Goal: Information Seeking & Learning: Learn about a topic

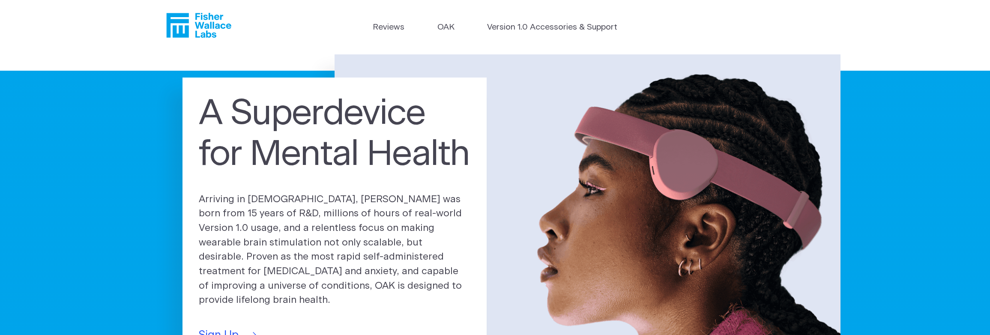
scroll to position [129, 0]
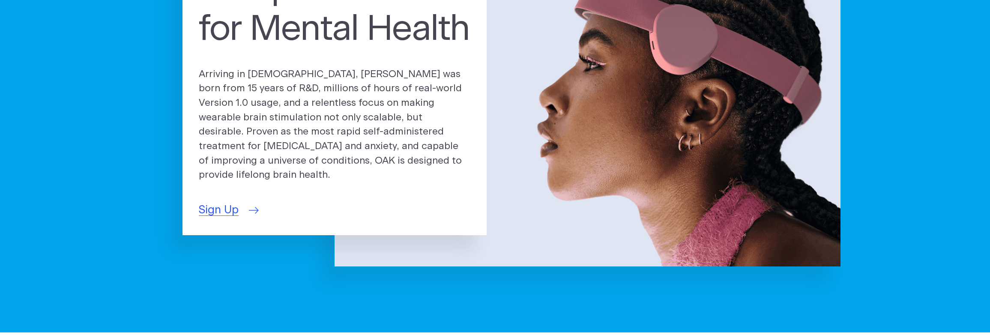
click at [240, 202] on link "Sign Up" at bounding box center [228, 210] width 58 height 17
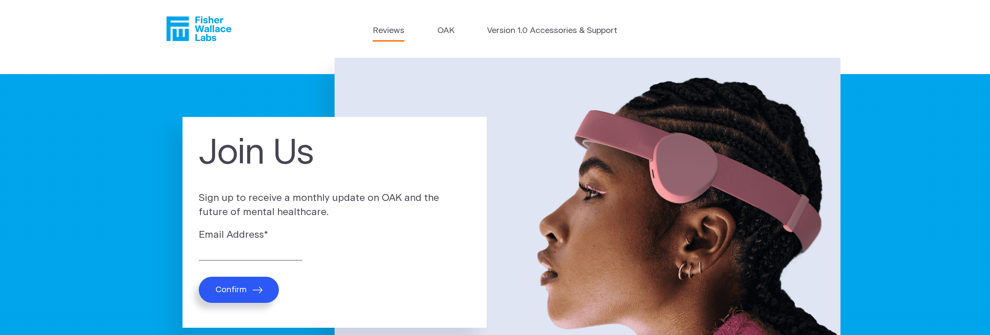
click at [398, 32] on link "Reviews" at bounding box center [389, 31] width 32 height 12
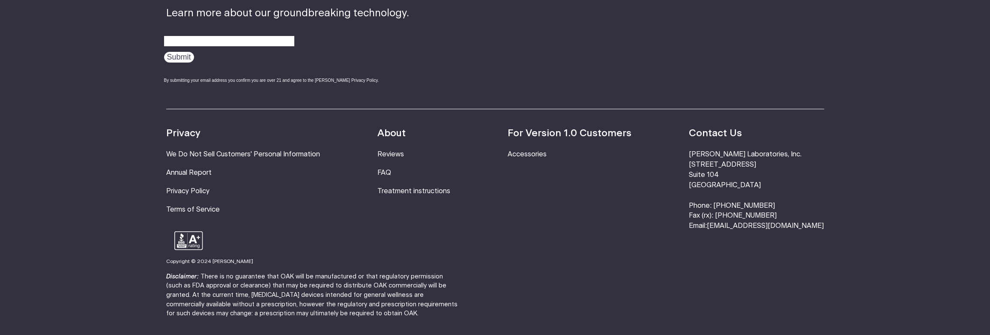
scroll to position [1242, 0]
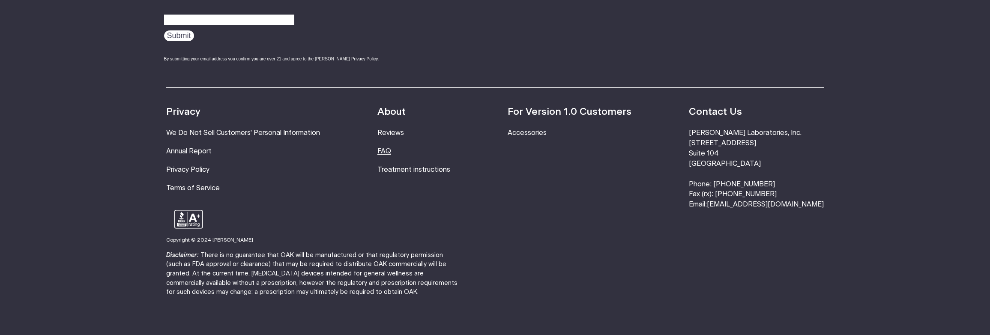
click at [391, 148] on link "FAQ" at bounding box center [384, 151] width 14 height 7
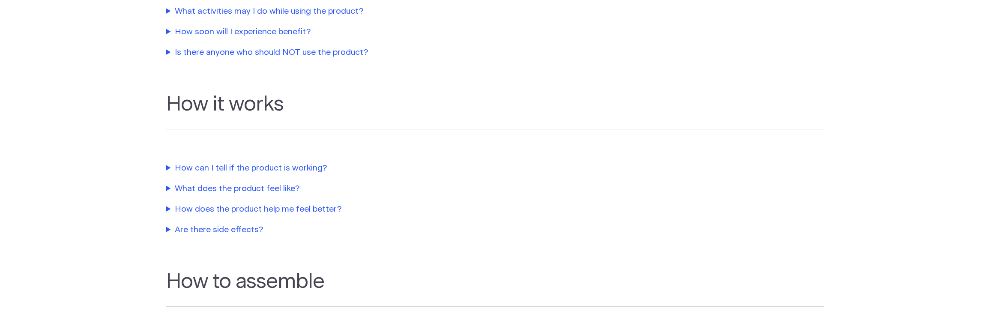
scroll to position [386, 0]
click at [172, 168] on summary "How can I tell if the product is working?" at bounding box center [361, 169] width 390 height 12
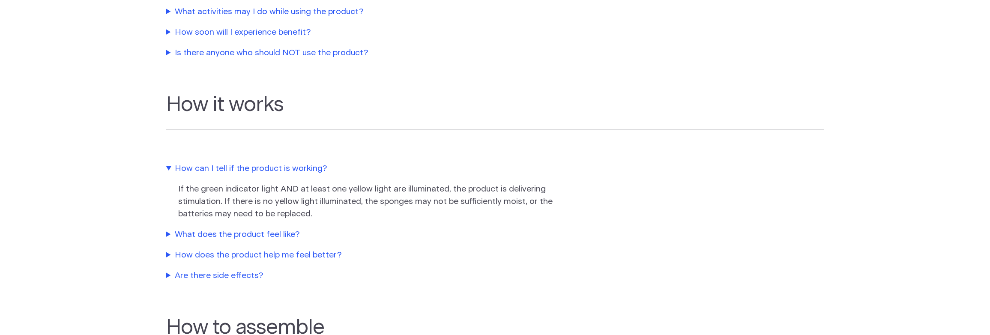
click at [166, 236] on section "How it works How can I tell if the product is working? If the green indicator l…" at bounding box center [495, 179] width 990 height 223
click at [168, 234] on summary "What does the product feel like?" at bounding box center [361, 235] width 390 height 12
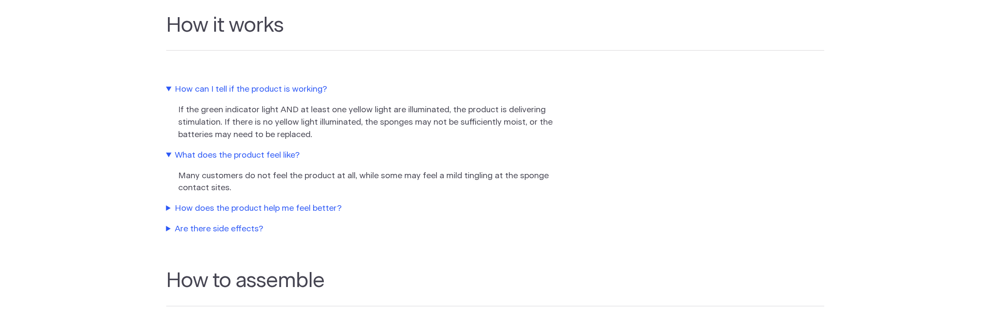
scroll to position [471, 0]
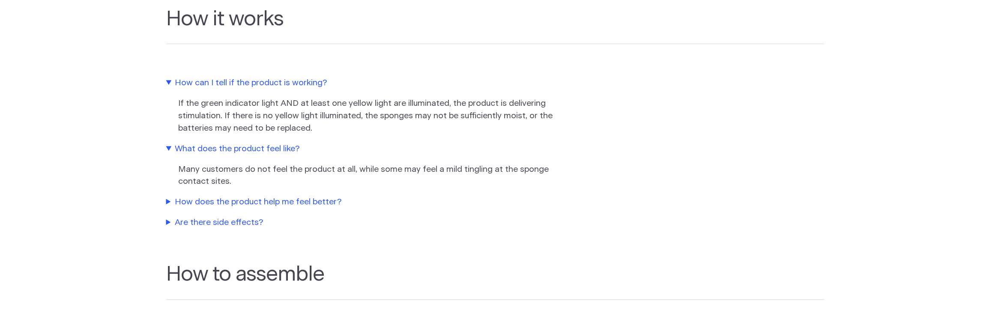
click at [165, 203] on section "How it works How can I tell if the product is working? If the green indicator l…" at bounding box center [495, 110] width 990 height 256
click at [169, 203] on summary "How does the product help me feel better?" at bounding box center [361, 202] width 390 height 12
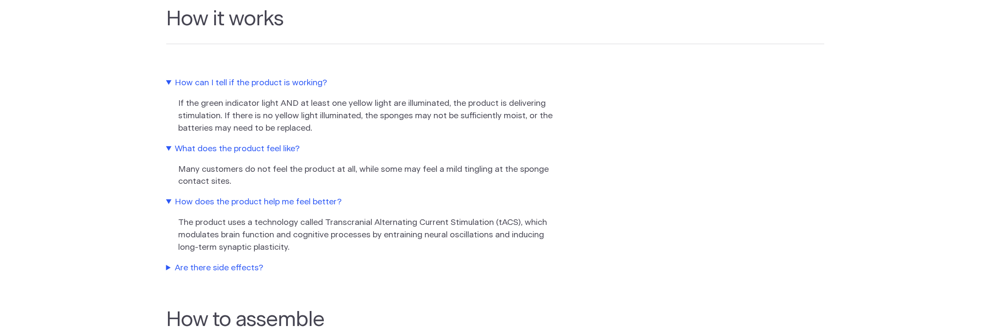
click at [165, 270] on section "How it works How can I tell if the product is working? If the green indicator l…" at bounding box center [495, 132] width 990 height 301
click at [168, 269] on summary "Are there side effects?" at bounding box center [361, 268] width 390 height 12
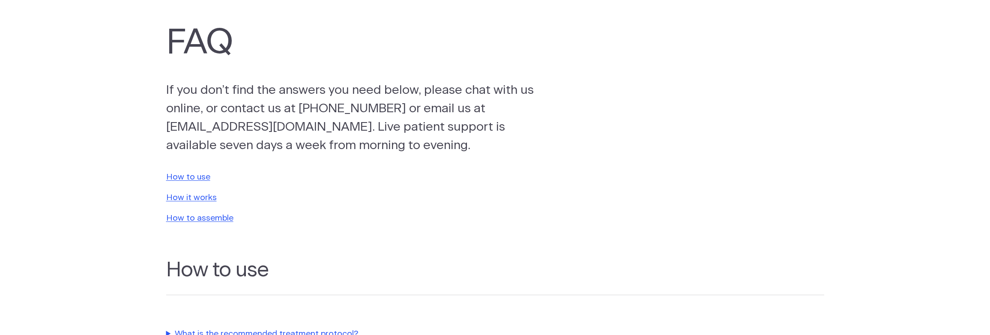
scroll to position [0, 0]
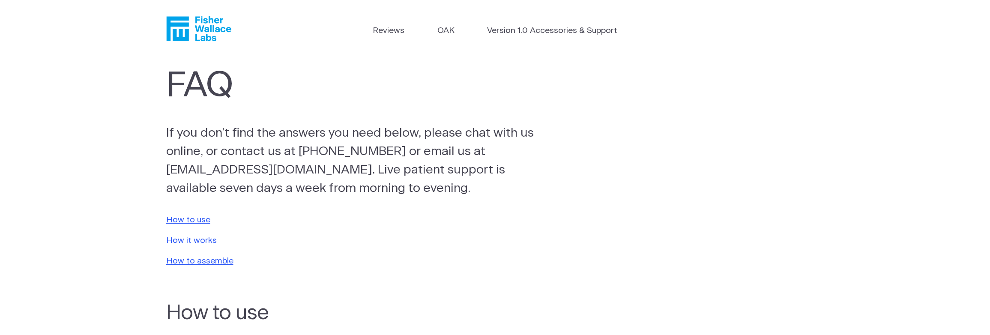
click at [198, 25] on icon "Fisher Wallace" at bounding box center [198, 28] width 65 height 25
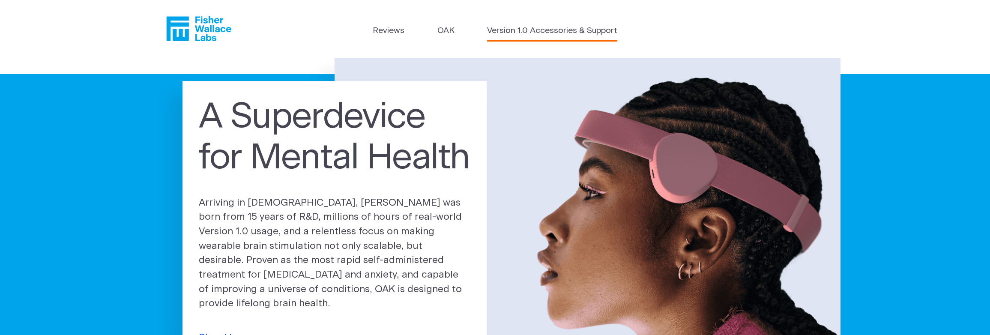
click at [547, 30] on link "Version 1.0 Accessories & Support" at bounding box center [552, 31] width 130 height 12
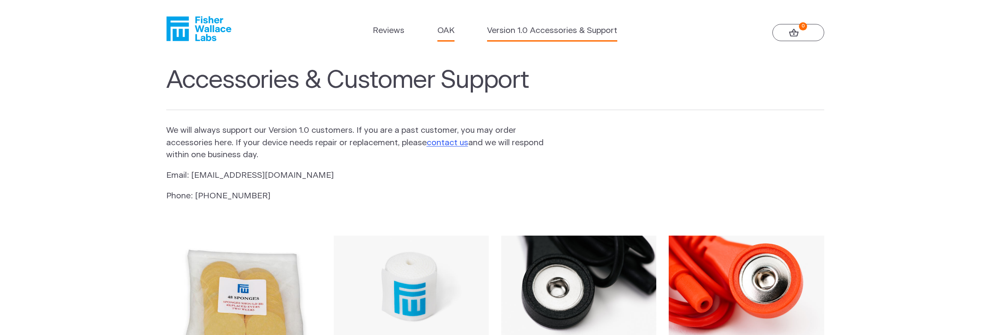
click at [453, 30] on link "OAK" at bounding box center [445, 31] width 17 height 12
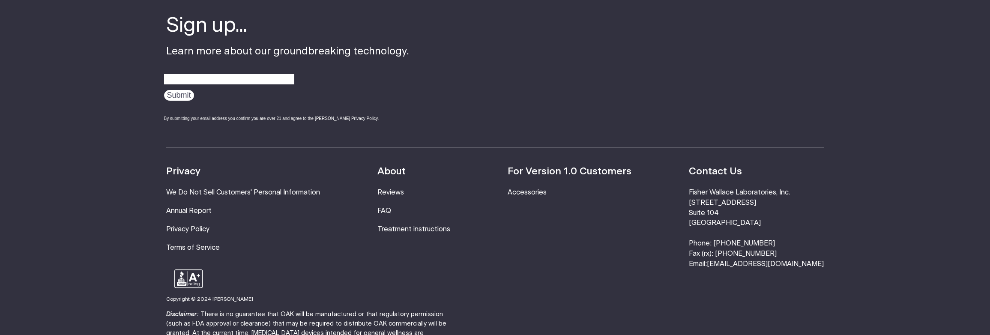
scroll to position [1595, 0]
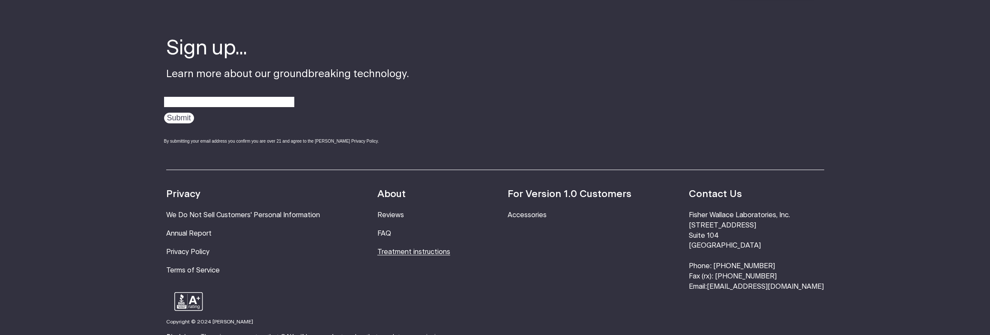
click at [413, 248] on link "Treatment instructions" at bounding box center [413, 251] width 73 height 7
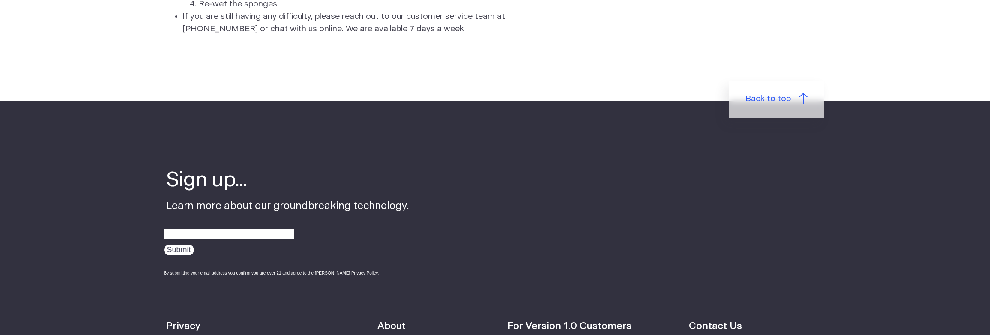
scroll to position [2656, 0]
